Goal: Task Accomplishment & Management: Complete application form

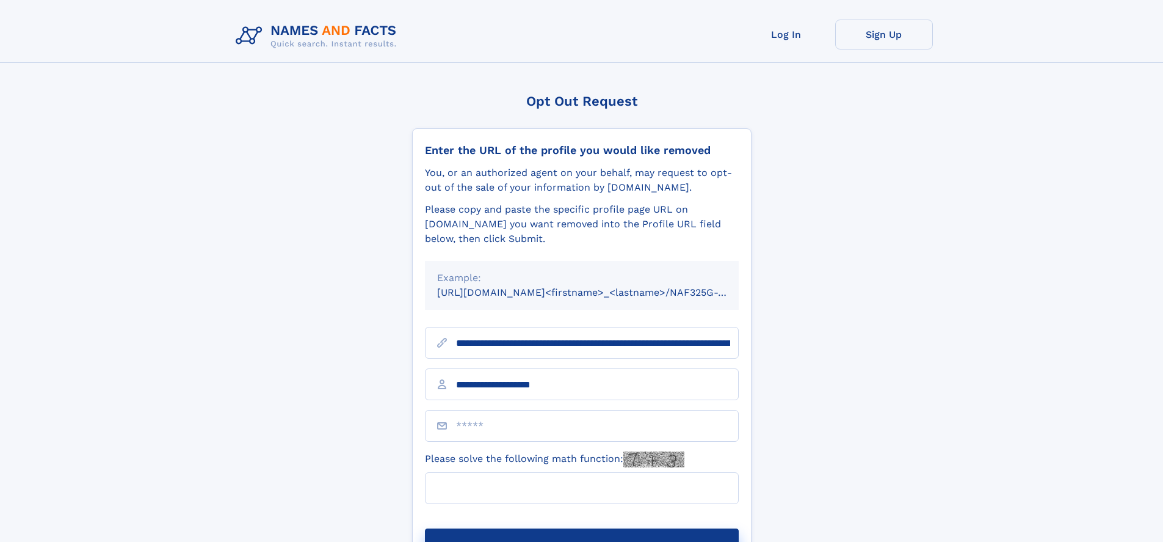
type input "**********"
type input "***"
click at [581, 528] on button "Submit Opt Out Request" at bounding box center [582, 547] width 314 height 39
